Goal: Information Seeking & Learning: Understand process/instructions

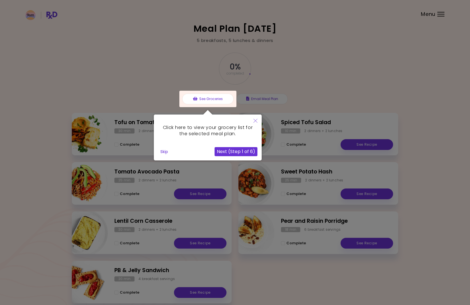
scroll to position [0, 0]
click at [255, 121] on icon "Close" at bounding box center [255, 121] width 4 height 4
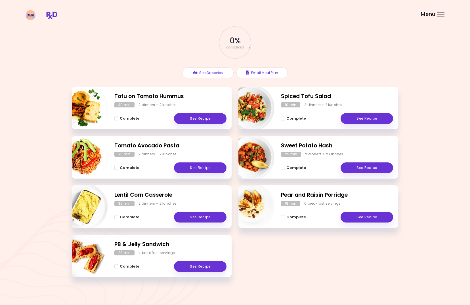
scroll to position [29, 0]
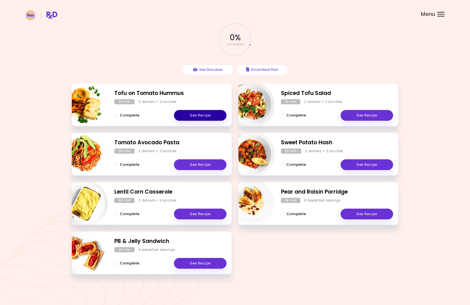
click at [192, 114] on link "See Recipe" at bounding box center [200, 115] width 53 height 11
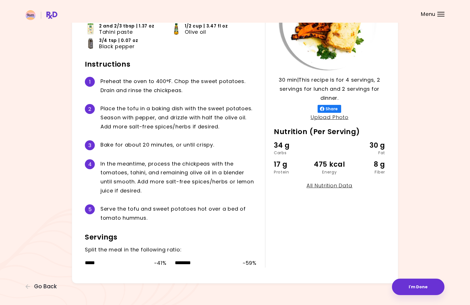
scroll to position [85, 0]
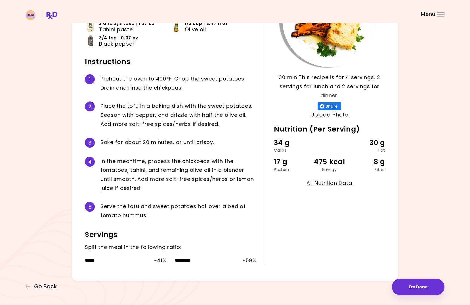
click at [435, 221] on div "Tofu on Tomato Hummus 30 min 30 min | This recipe is for 4 servings, 2 servings…" at bounding box center [235, 111] width 419 height 342
click at [436, 232] on div "Tofu on Tomato Hummus 30 min 30 min | This recipe is for 4 servings, 2 servings…" at bounding box center [235, 111] width 419 height 342
click at [436, 243] on div "Tofu on Tomato Hummus 30 min 30 min | This recipe is for 4 servings, 2 servings…" at bounding box center [235, 111] width 419 height 342
click at [432, 253] on div "Tofu on Tomato Hummus 30 min 30 min | This recipe is for 4 servings, 2 servings…" at bounding box center [235, 111] width 419 height 342
click at [422, 149] on div "Tofu on Tomato Hummus 30 min 30 min | This recipe is for 4 servings, 2 servings…" at bounding box center [235, 111] width 419 height 342
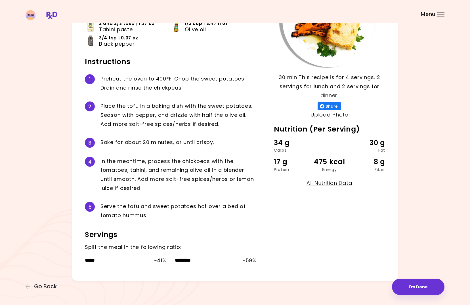
click at [426, 85] on div "Tofu on Tomato Hummus 30 min 30 min | This recipe is for 4 servings, 2 servings…" at bounding box center [235, 111] width 419 height 342
click at [427, 142] on div "Tofu on Tomato Hummus 30 min 30 min | This recipe is for 4 servings, 2 servings…" at bounding box center [235, 111] width 419 height 342
click at [423, 192] on div "Tofu on Tomato Hummus 30 min 30 min | This recipe is for 4 servings, 2 servings…" at bounding box center [235, 111] width 419 height 342
